Goal: Task Accomplishment & Management: Complete application form

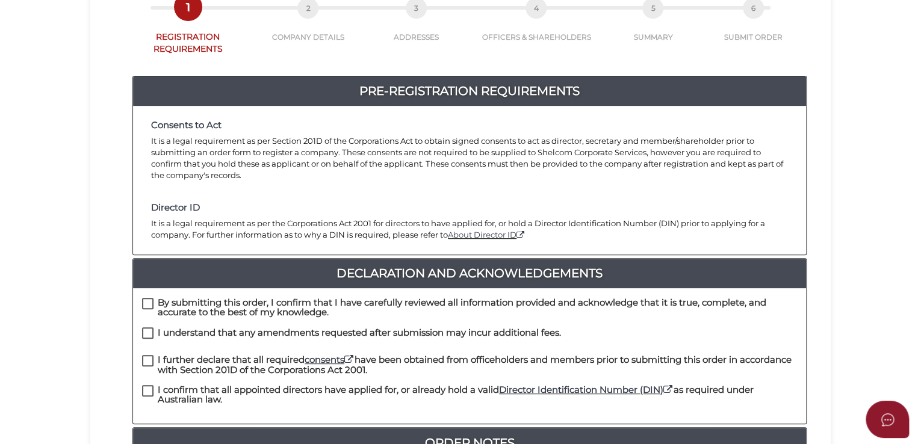
scroll to position [301, 0]
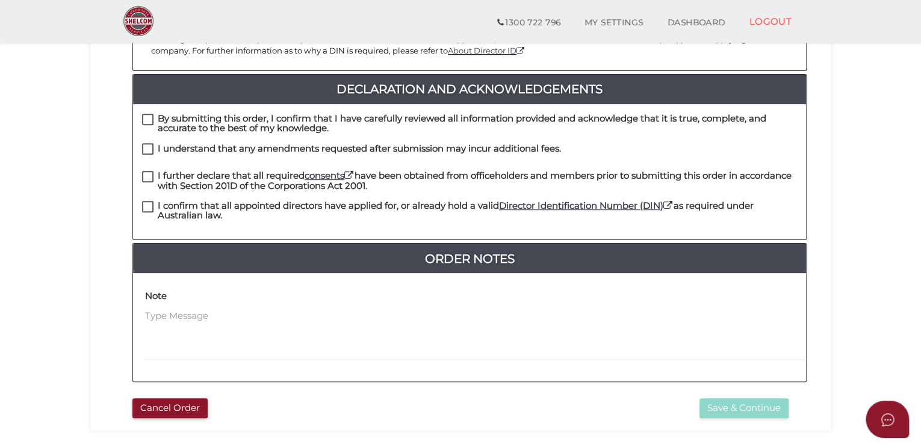
click at [166, 114] on h4 "By submitting this order, I confirm that I have carefully reviewed all informat…" at bounding box center [477, 124] width 639 height 20
checkbox input "true"
click at [160, 144] on h4 "I understand that any amendments requested after submission may incur additiona…" at bounding box center [359, 149] width 403 height 10
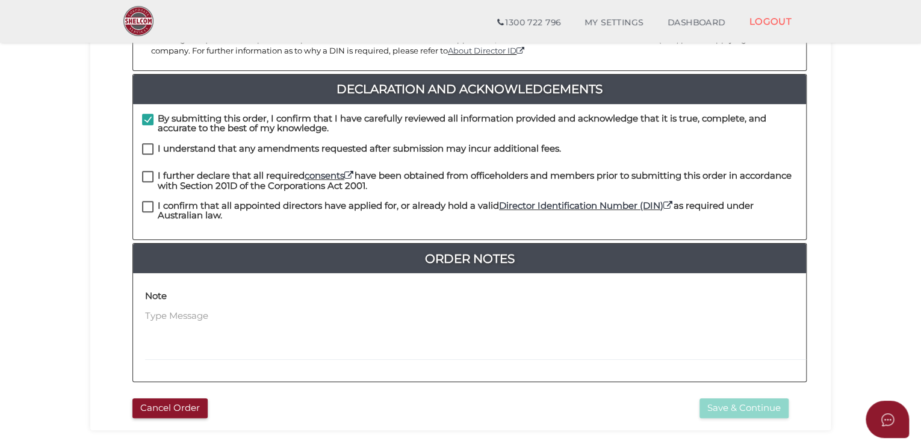
checkbox input "true"
click at [158, 171] on h4 "I further declare that all required consents have been obtained from officehold…" at bounding box center [477, 181] width 639 height 20
checkbox input "true"
click at [164, 201] on h4 "I confirm that all appointed directors have applied for, or already hold a vali…" at bounding box center [477, 211] width 639 height 20
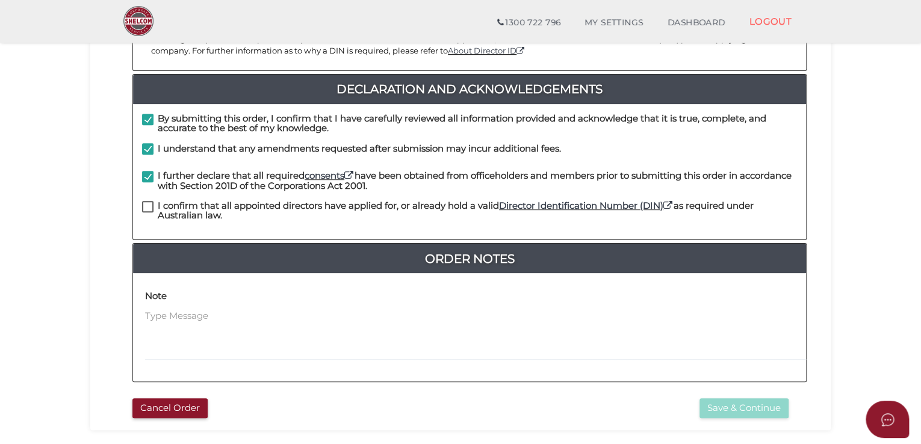
checkbox input "true"
click at [724, 399] on button "Save & Continue" at bounding box center [744, 409] width 89 height 20
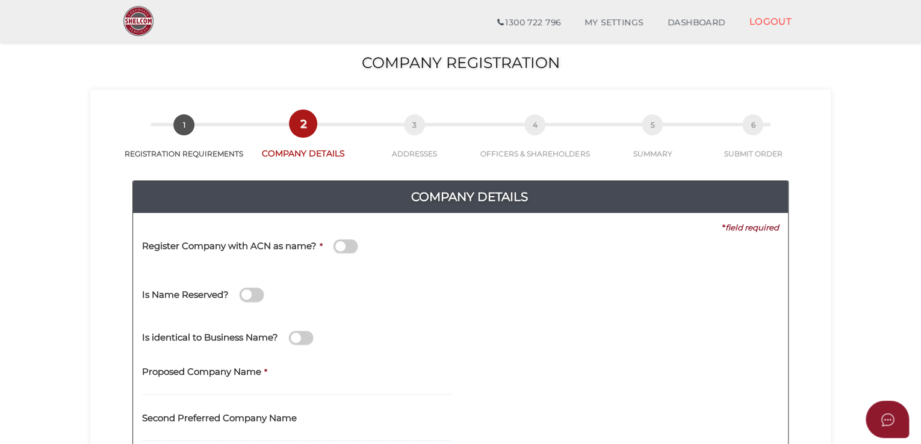
scroll to position [241, 0]
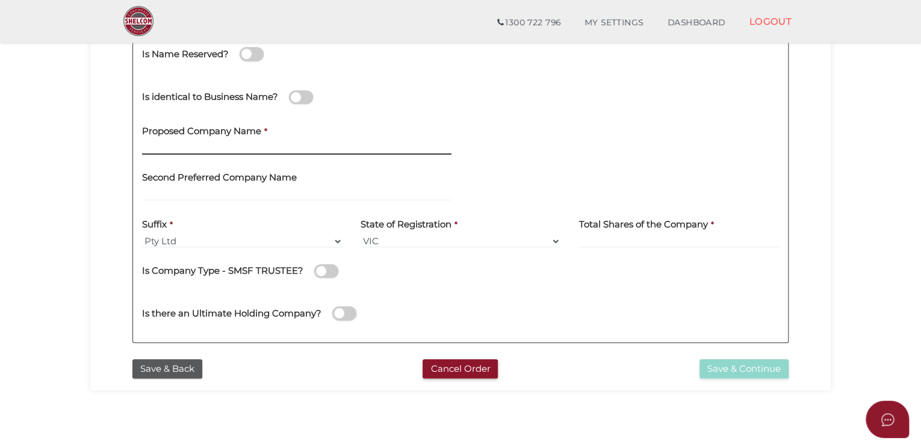
paste input "DTA ENGINEERING"
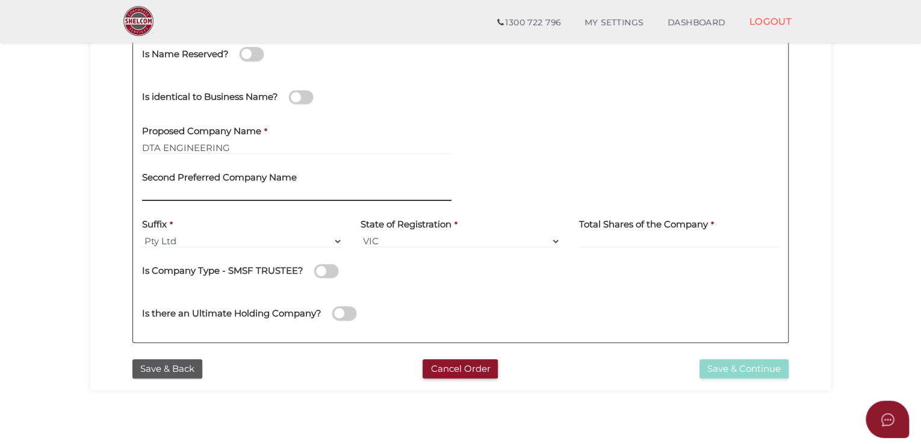
click at [223, 188] on input "text" at bounding box center [296, 194] width 309 height 13
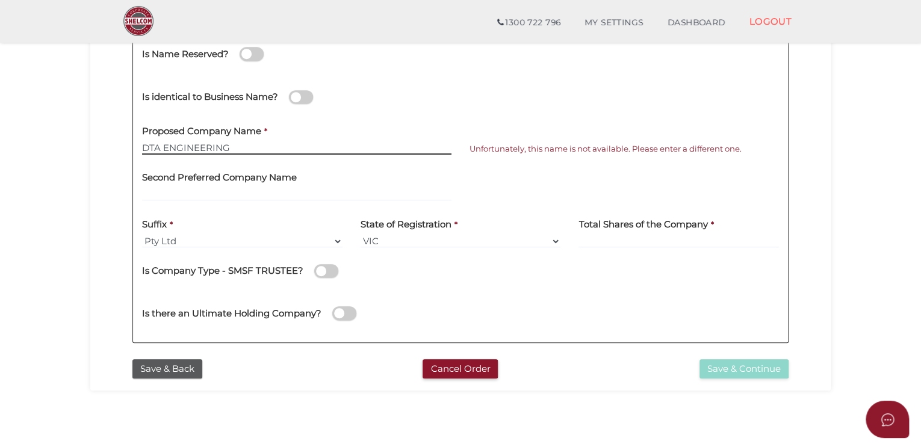
paste input "COMPANY"
click at [227, 152] on input "DTA ENGINEERINGCOMPANY" at bounding box center [296, 147] width 309 height 13
type input "DTA ENGINEERING COMPANY"
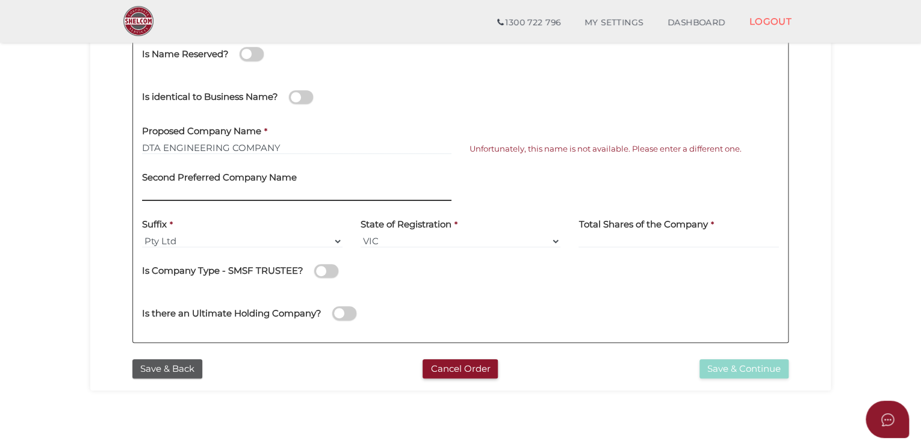
click at [218, 191] on input "text" at bounding box center [296, 194] width 309 height 13
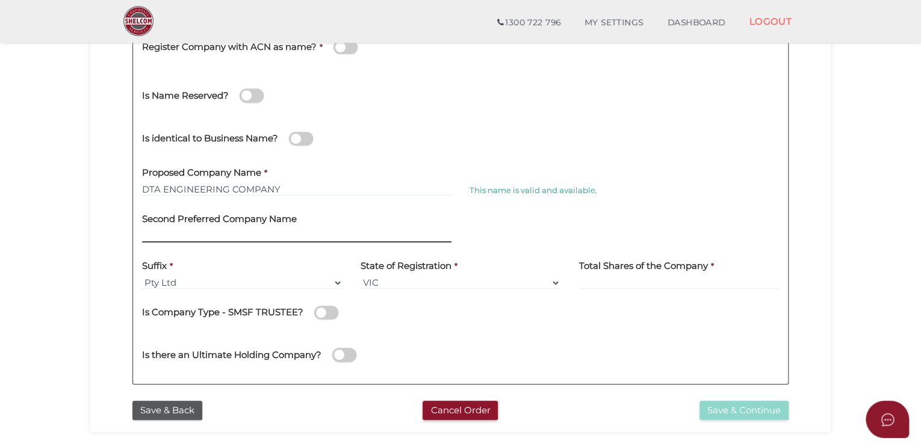
scroll to position [181, 0]
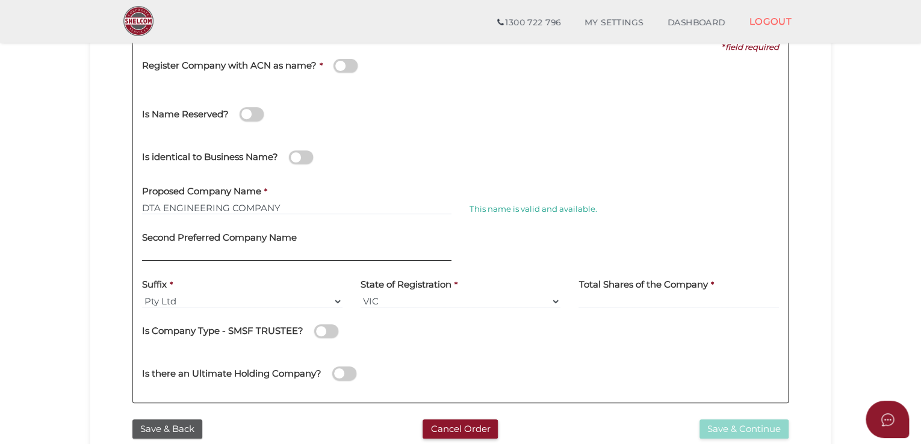
click at [226, 252] on input "text" at bounding box center [296, 254] width 309 height 13
paste input "DTA ENGINEERING SERVICES"
type input "DTA ENGINEERING SERVICES"
click at [285, 240] on h4 "Second Preferred Company Name" at bounding box center [219, 238] width 155 height 10
drag, startPoint x: 288, startPoint y: 250, endPoint x: 93, endPoint y: 252, distance: 194.5
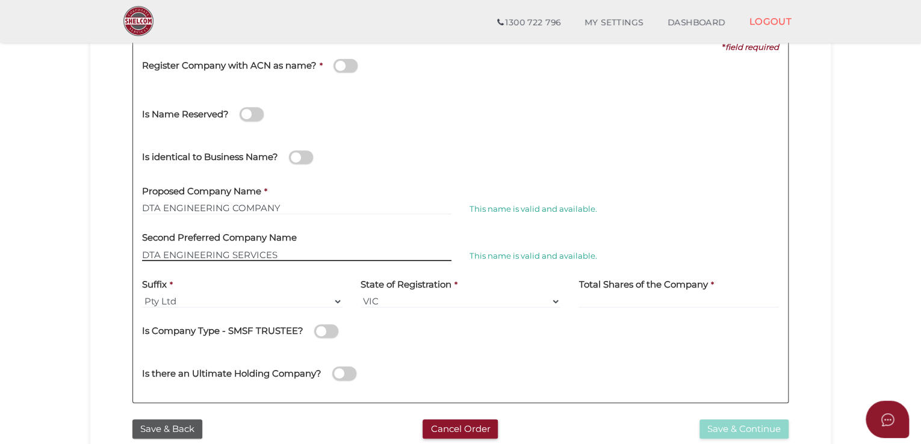
click at [93, 252] on div "d7eba3a3107ee31be199deb1e3250cc0 1 REGISTRATION REQUIREMENTS 2 COMPANY DETAILS …" at bounding box center [460, 180] width 740 height 542
click at [703, 195] on div "This name is valid and available." at bounding box center [624, 200] width 327 height 47
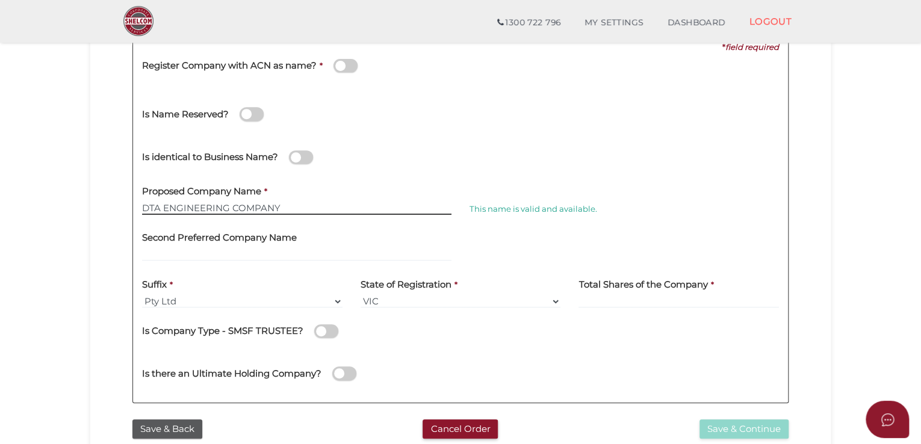
drag, startPoint x: 283, startPoint y: 208, endPoint x: 93, endPoint y: 228, distance: 190.6
click at [93, 228] on div "d7eba3a3107ee31be199deb1e3250cc0 1 REGISTRATION REQUIREMENTS 2 COMPANY DETAILS …" at bounding box center [460, 180] width 740 height 542
click at [275, 255] on input "text" at bounding box center [296, 254] width 309 height 13
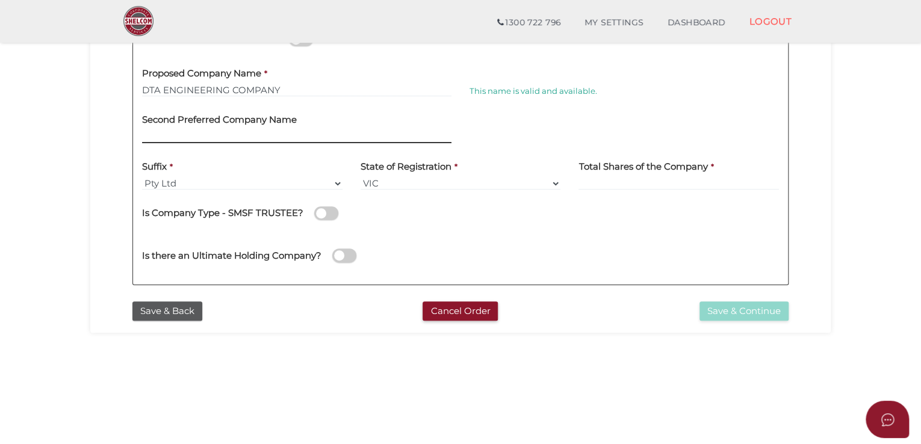
scroll to position [301, 0]
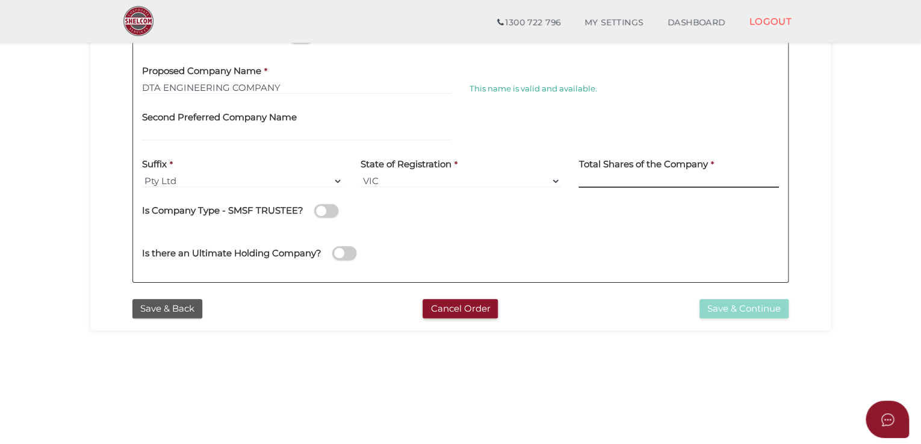
click at [665, 175] on input at bounding box center [679, 181] width 200 height 13
type input "120"
click at [671, 377] on section "Company Registration d7eba3a3107ee31be199deb1e3250cc0 1 REGISTRATION REQUIREMEN…" at bounding box center [460, 105] width 921 height 748
click at [404, 173] on label "State of Registration" at bounding box center [406, 162] width 91 height 25
click at [393, 126] on div "Second Preferred Company Name" at bounding box center [296, 123] width 309 height 38
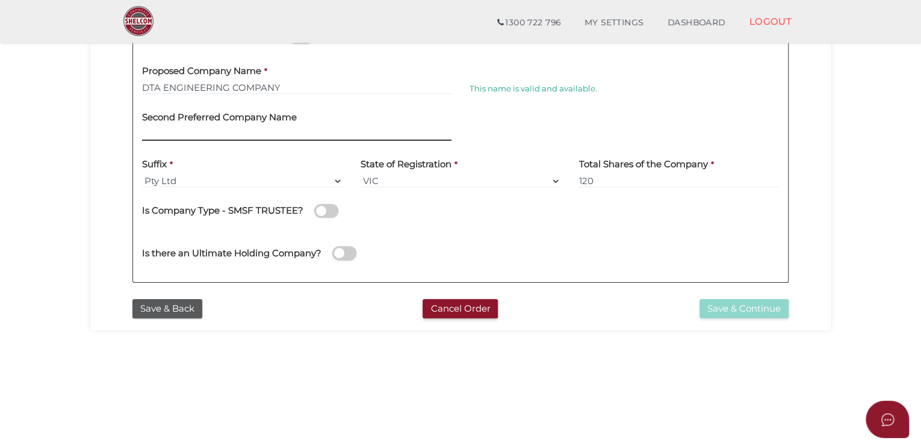
click at [390, 131] on input "text" at bounding box center [296, 134] width 309 height 13
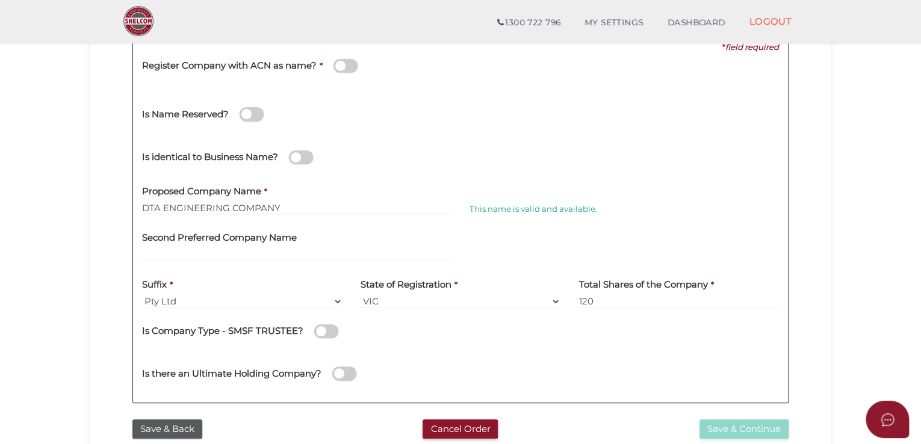
click at [636, 292] on label "Total Shares of the Company" at bounding box center [643, 282] width 129 height 25
click at [623, 300] on input "120" at bounding box center [679, 301] width 200 height 13
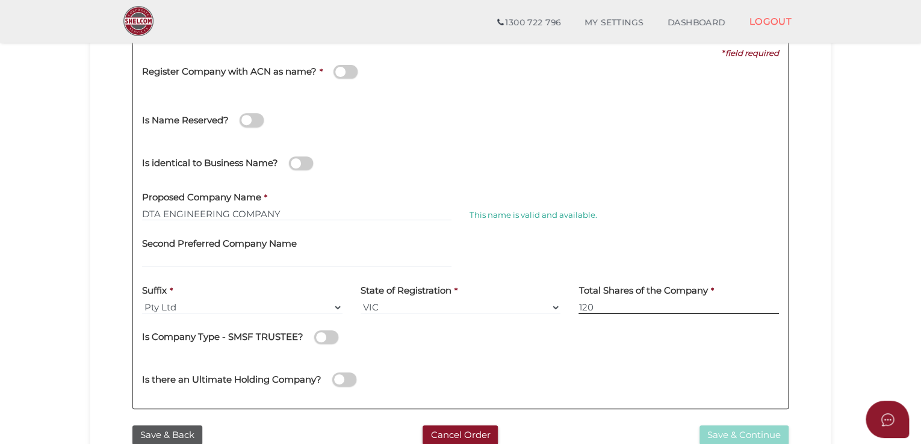
scroll to position [301, 0]
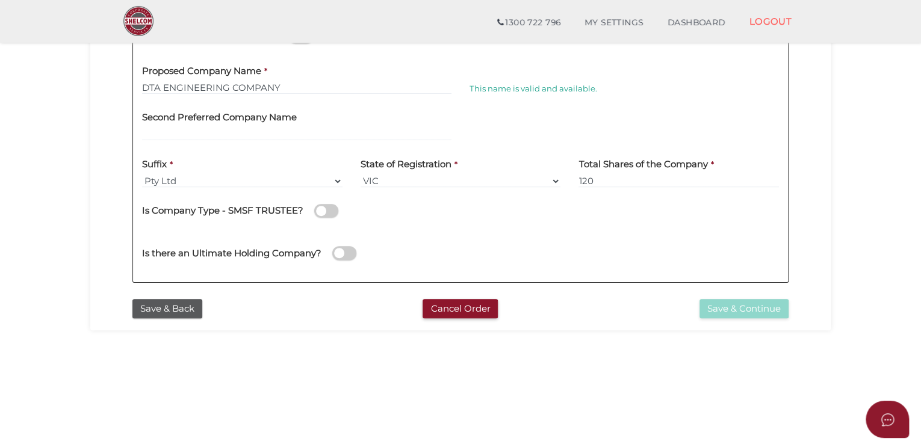
click at [589, 403] on section "Company Registration d7eba3a3107ee31be199deb1e3250cc0 1 REGISTRATION REQUIREMEN…" at bounding box center [460, 105] width 921 height 748
drag, startPoint x: 284, startPoint y: 345, endPoint x: 229, endPoint y: 343, distance: 54.8
click at [284, 345] on section "Company Registration d7eba3a3107ee31be199deb1e3250cc0 1 REGISTRATION REQUIREMEN…" at bounding box center [460, 105] width 921 height 748
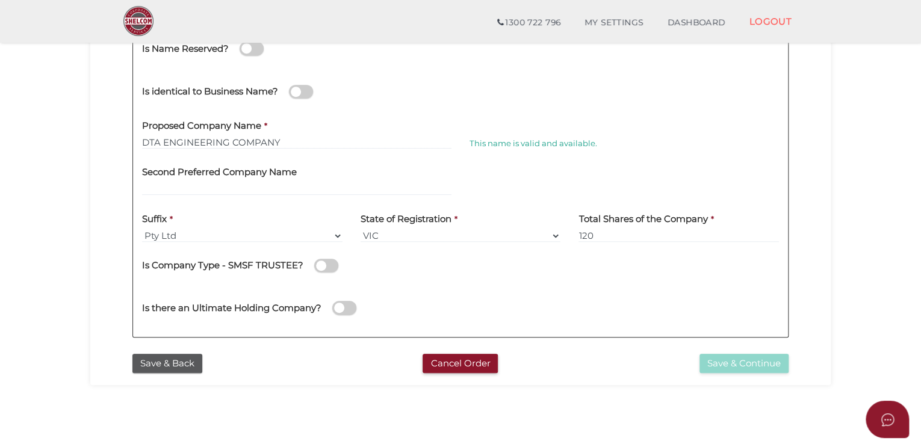
scroll to position [181, 0]
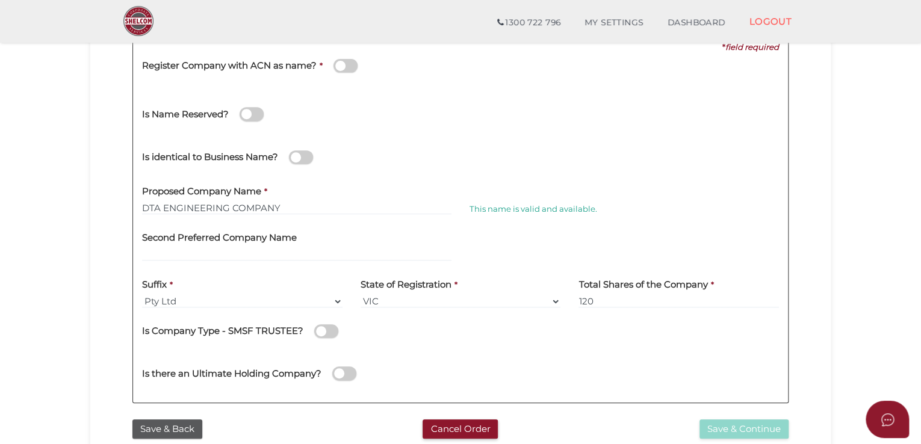
click at [314, 193] on div "Proposed Company Name * DTA ENGINEERING COMPANY" at bounding box center [296, 196] width 309 height 38
click at [321, 205] on input "DTA ENGINEERING COMPANY" at bounding box center [296, 208] width 309 height 13
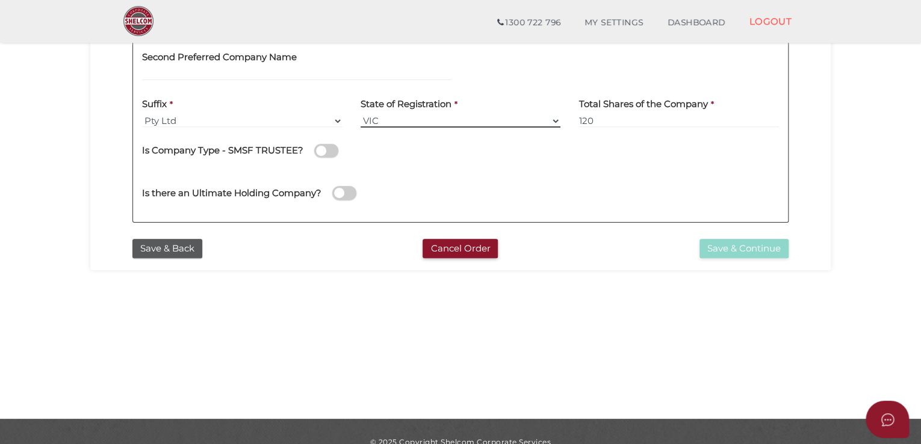
click at [416, 118] on select "VIC ACT NSW NT QLD TAS WA SA" at bounding box center [461, 120] width 200 height 13
click at [361, 114] on select "VIC ACT NSW NT QLD TAS WA SA" at bounding box center [461, 120] width 200 height 13
click at [622, 315] on section "Company Registration d7eba3a3107ee31be199deb1e3250cc0 1 REGISTRATION REQUIREMEN…" at bounding box center [460, 45] width 921 height 748
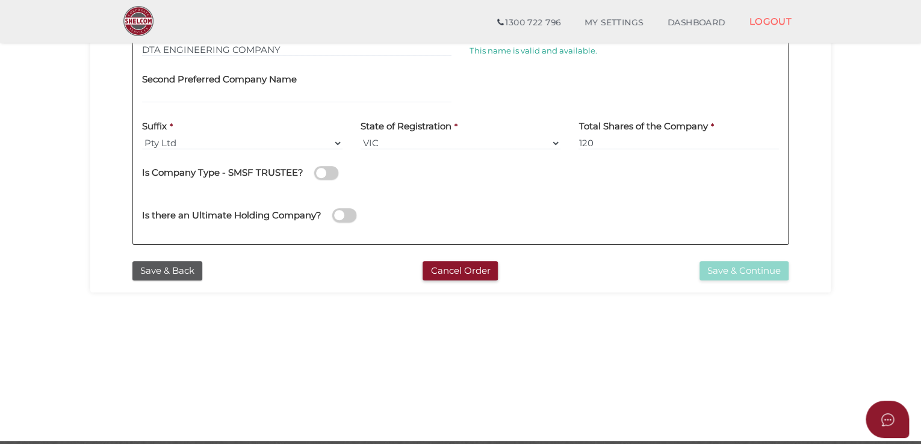
scroll to position [181, 0]
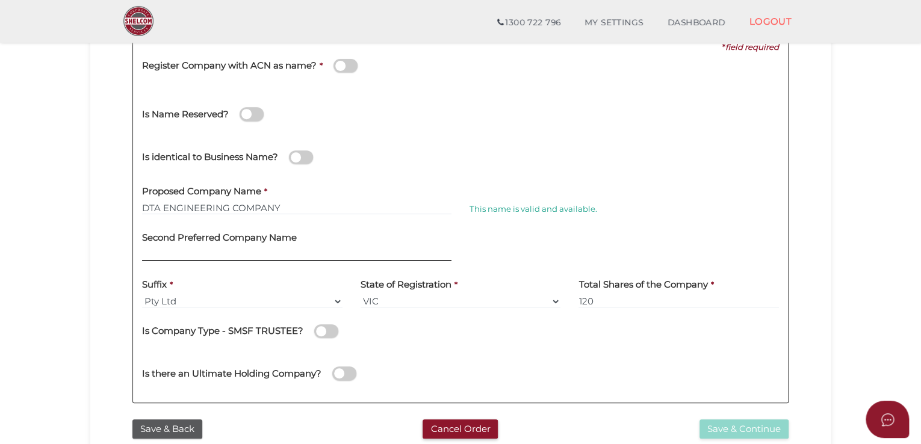
click at [255, 251] on input "text" at bounding box center [296, 254] width 309 height 13
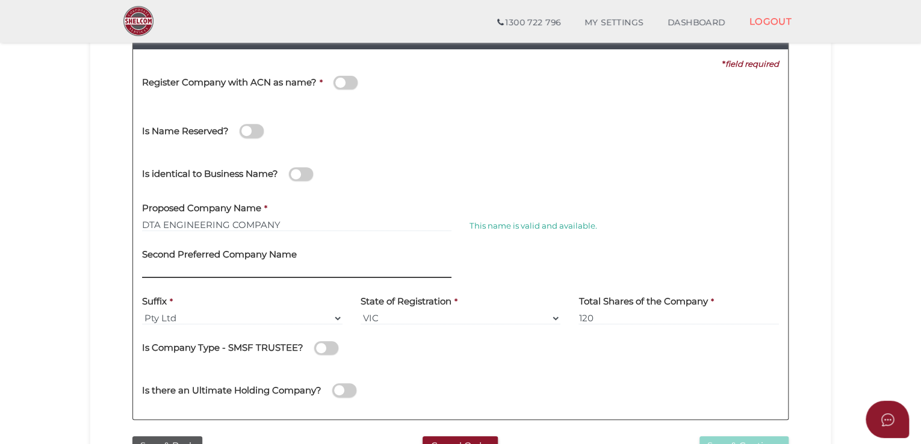
scroll to position [301, 0]
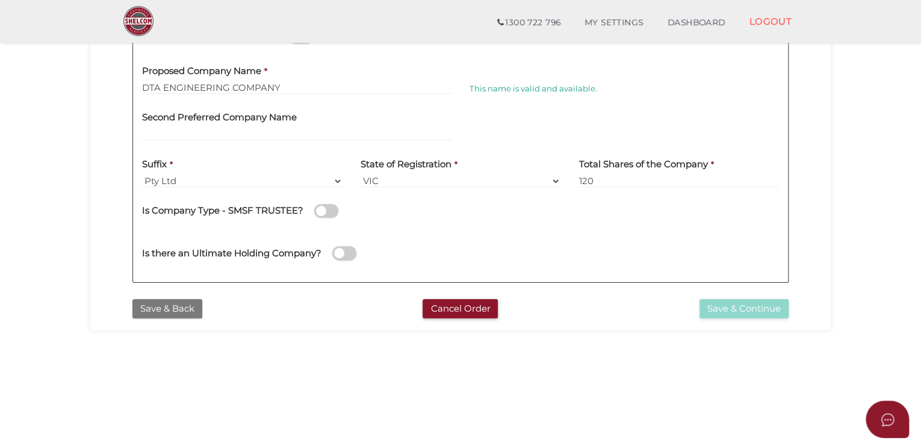
click at [170, 304] on button "Save & Back" at bounding box center [167, 309] width 70 height 20
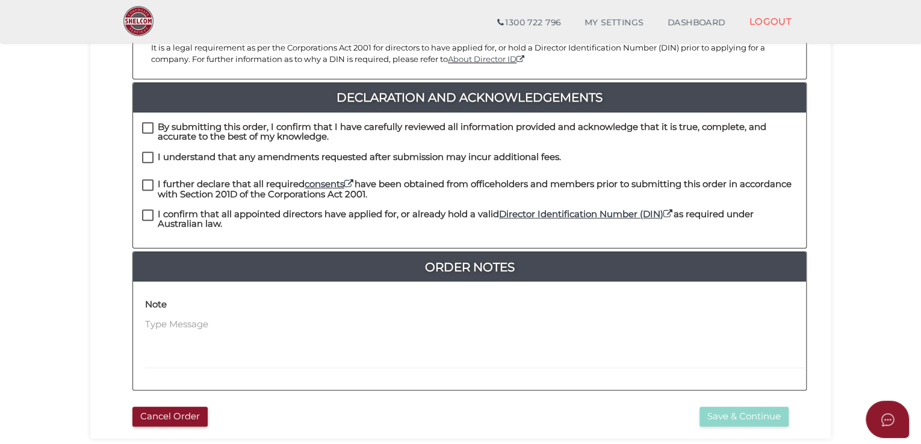
scroll to position [301, 0]
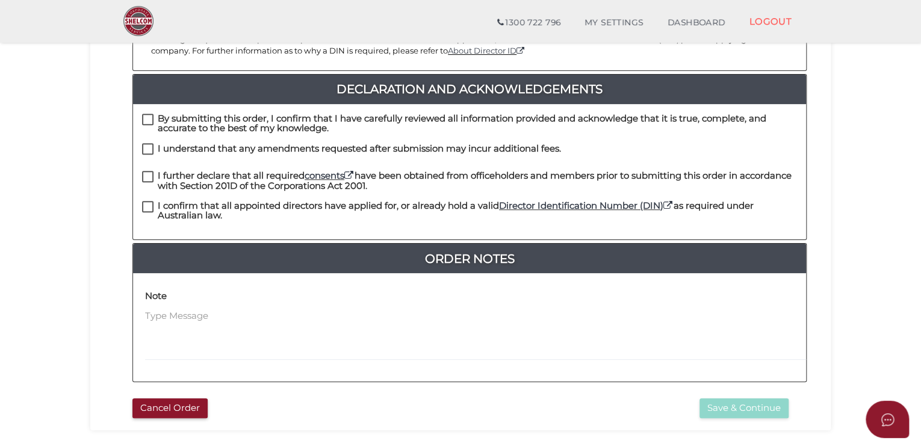
click at [147, 114] on label "By submitting this order, I confirm that I have carefully reviewed all informat…" at bounding box center [469, 121] width 655 height 15
checkbox input "true"
click at [154, 147] on div "I understand that any amendments requested after submission may incur additiona…" at bounding box center [351, 152] width 419 height 19
click at [158, 144] on h4 "I understand that any amendments requested after submission may incur additiona…" at bounding box center [359, 149] width 403 height 10
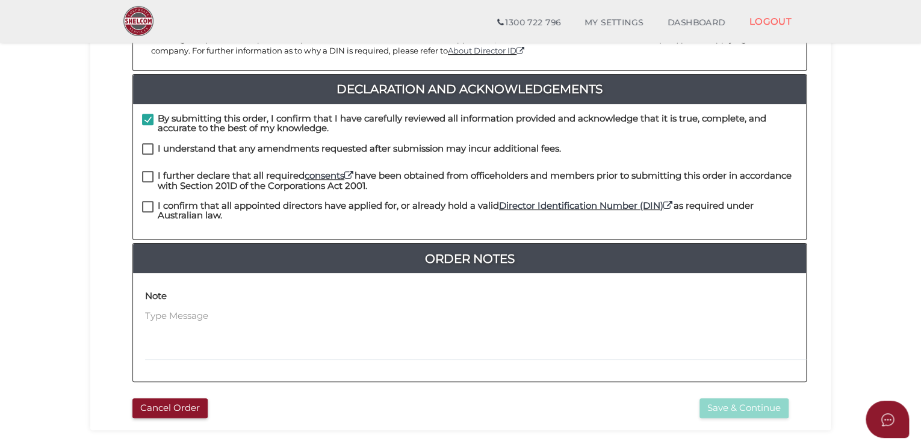
checkbox input "true"
click at [154, 171] on label "I further declare that all required consents have been obtained from officehold…" at bounding box center [469, 178] width 655 height 15
checkbox input "true"
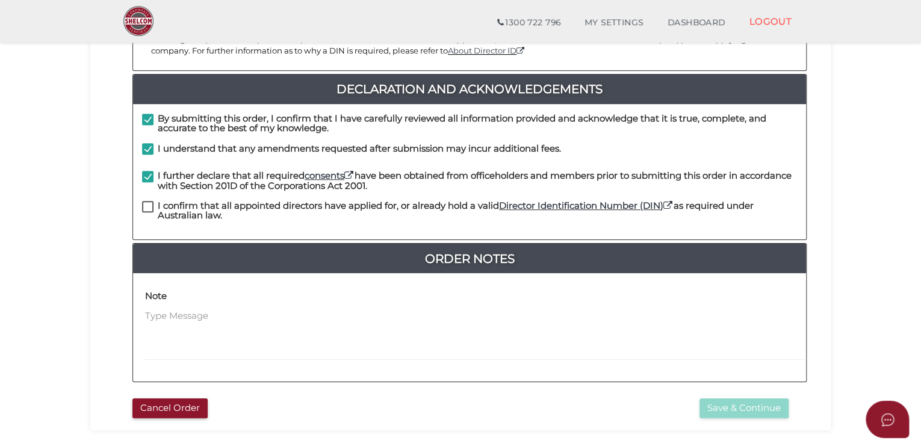
click at [164, 201] on h4 "I confirm that all appointed directors have applied for, or already hold a vali…" at bounding box center [477, 211] width 639 height 20
checkbox input "true"
click at [768, 399] on button "Save & Continue" at bounding box center [744, 409] width 89 height 20
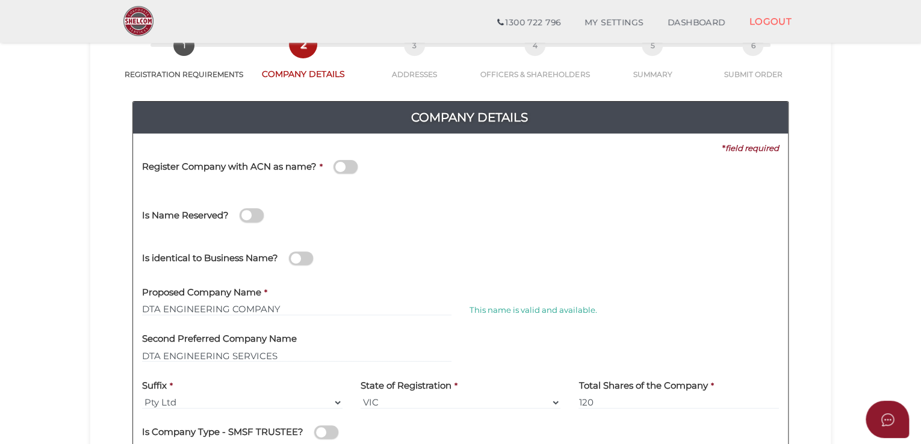
scroll to position [301, 0]
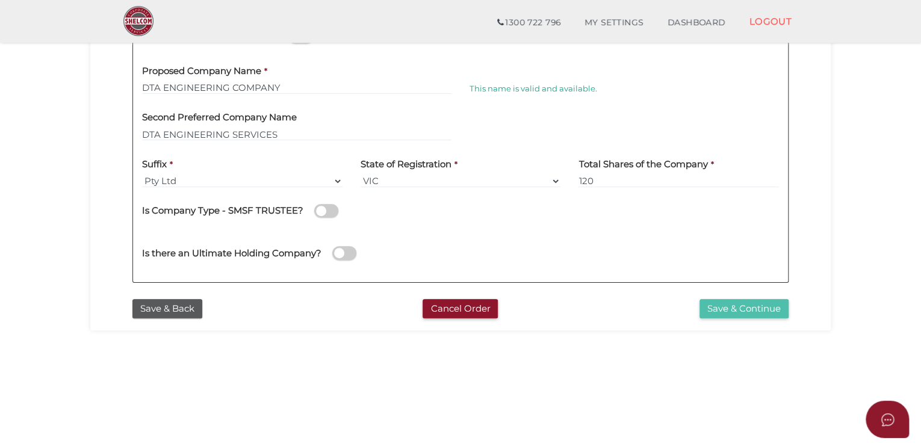
click at [725, 313] on button "Save & Continue" at bounding box center [744, 309] width 89 height 20
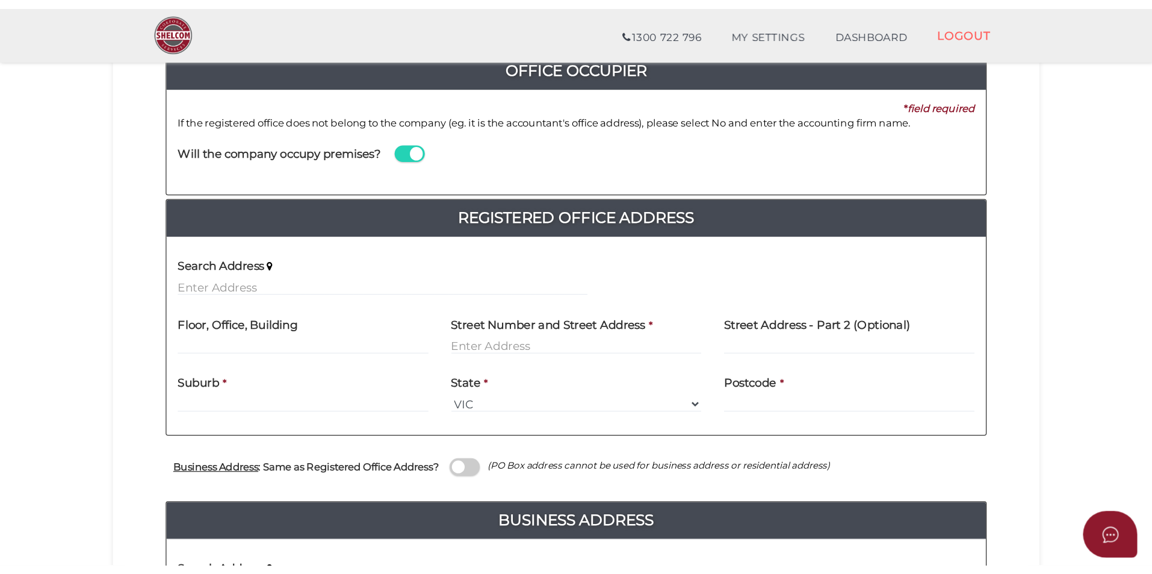
scroll to position [181, 0]
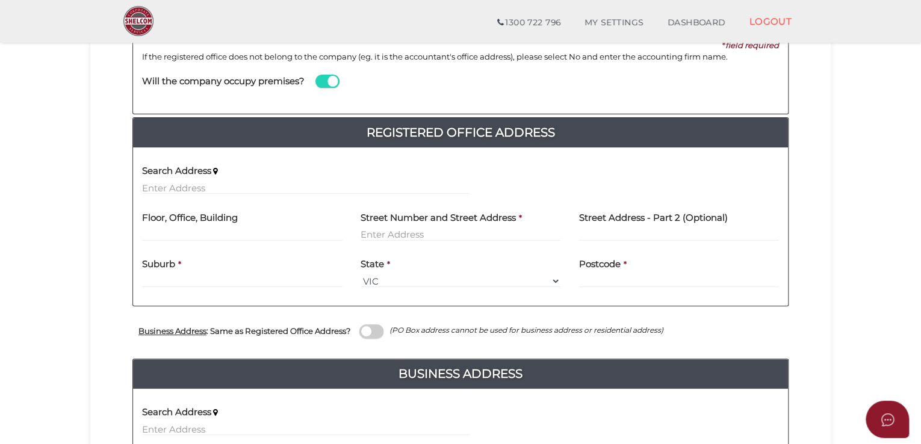
click at [331, 81] on span at bounding box center [327, 82] width 24 height 14
click at [0, 0] on input "checkbox" at bounding box center [0, 0] width 0 height 0
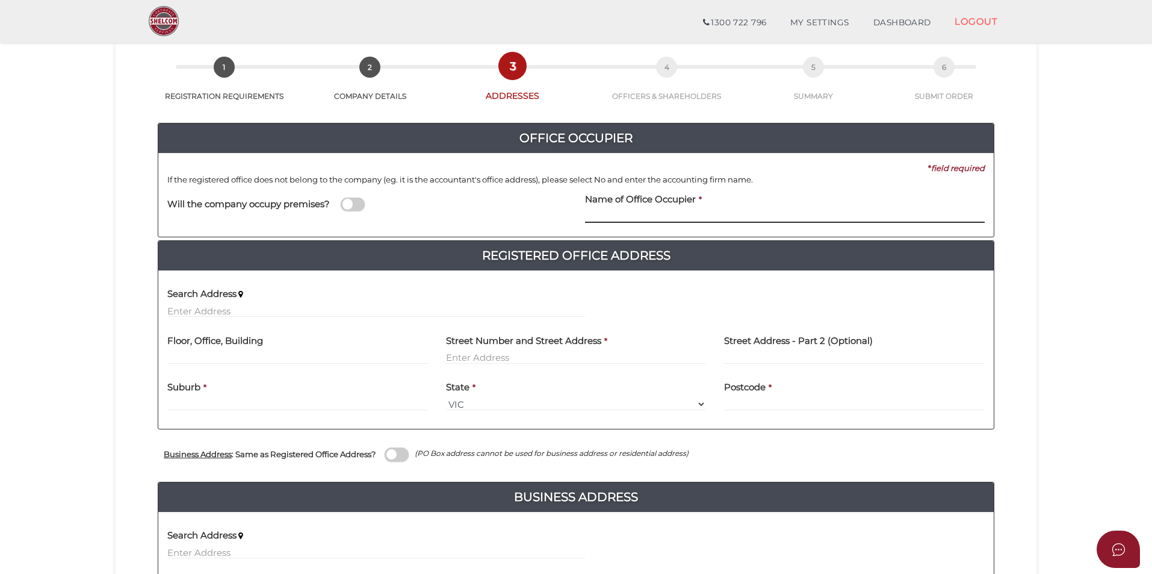
scroll to position [0, 0]
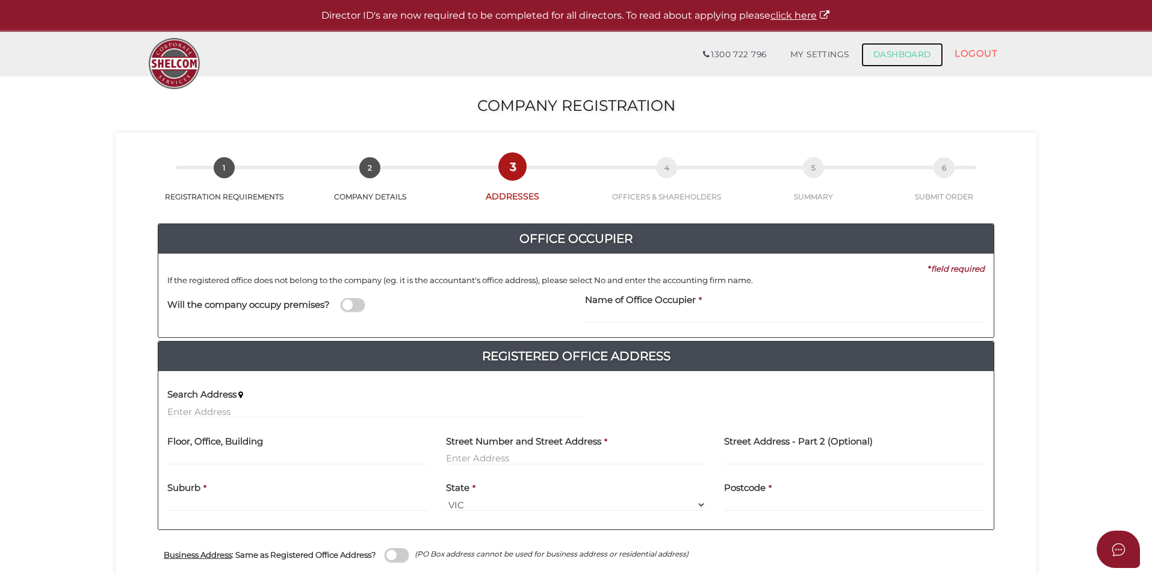
click at [890, 43] on link "DASHBOARD" at bounding box center [902, 55] width 82 height 24
